Goal: Check status: Check status

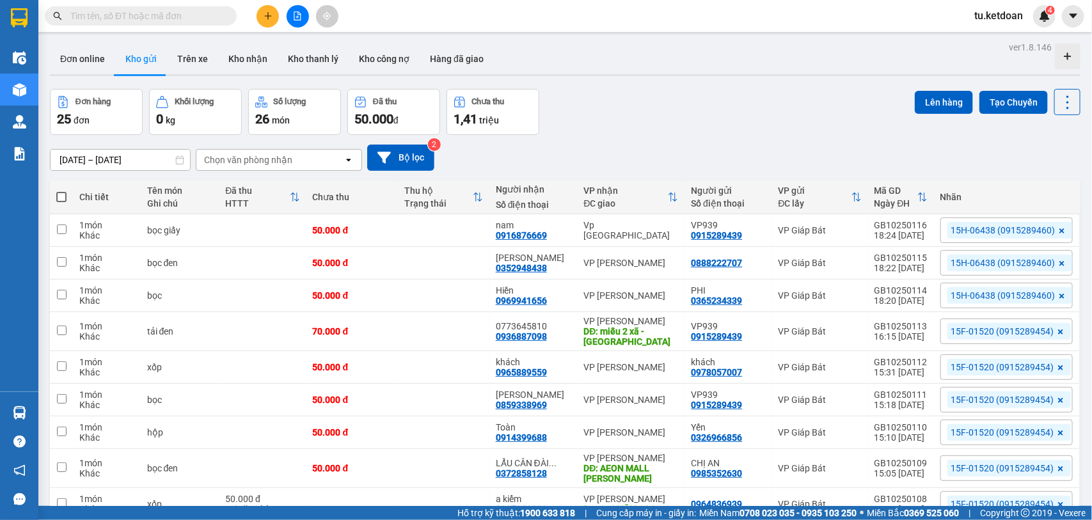
click at [107, 159] on input "[DATE] – [DATE]" at bounding box center [120, 160] width 139 height 20
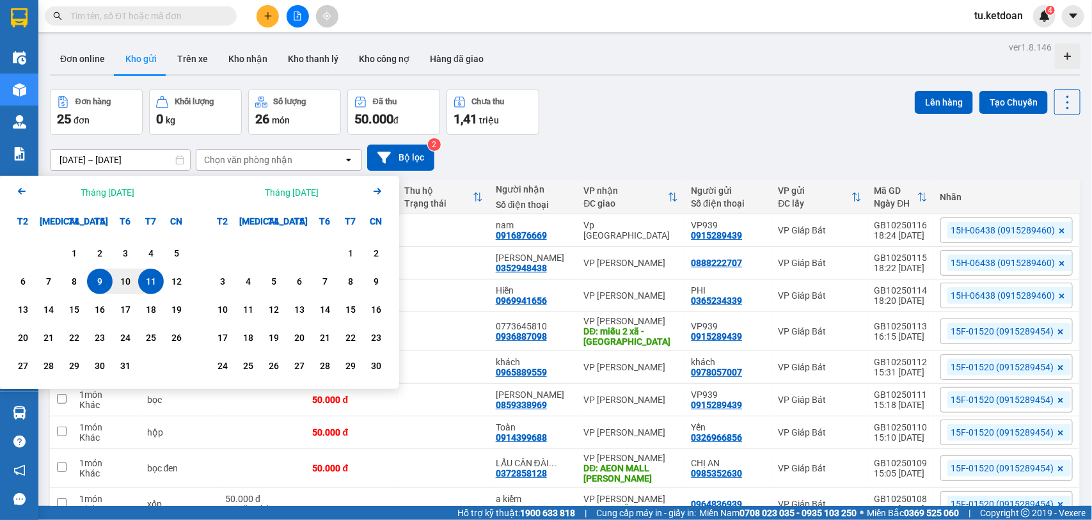
click at [152, 285] on div "11" at bounding box center [151, 281] width 18 height 15
type input "[DATE] – [DATE]"
